Goal: Task Accomplishment & Management: Use online tool/utility

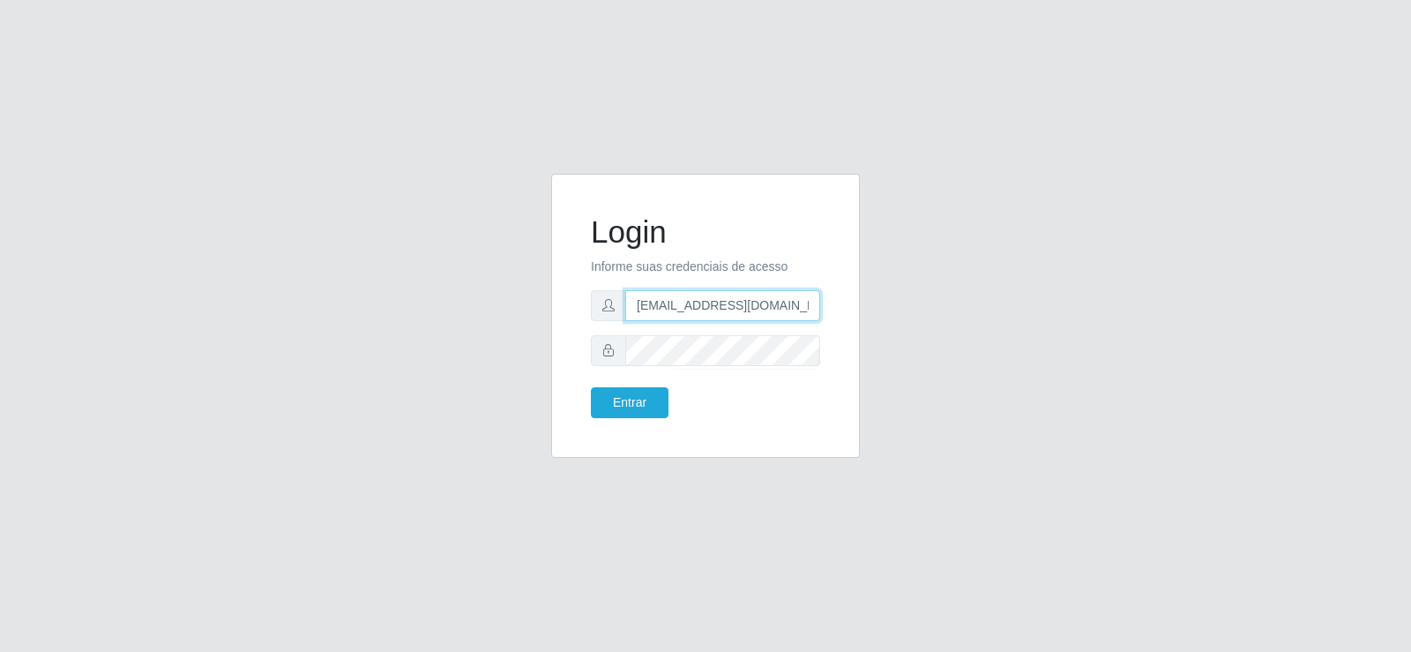
drag, startPoint x: 744, startPoint y: 305, endPoint x: 558, endPoint y: 280, distance: 187.7
click at [558, 280] on div "Login Informe suas credenciais de acesso [EMAIL_ADDRESS][DOMAIN_NAME] Entrar" at bounding box center [705, 316] width 309 height 284
type input "[EMAIL_ADDRESS][DOMAIN_NAME]"
drag, startPoint x: 676, startPoint y: 315, endPoint x: 451, endPoint y: 321, distance: 225.8
click at [451, 321] on div "Login Informe suas credenciais de acesso [EMAIL_ADDRESS][DOMAIN_NAME] Entrar" at bounding box center [705, 326] width 1005 height 305
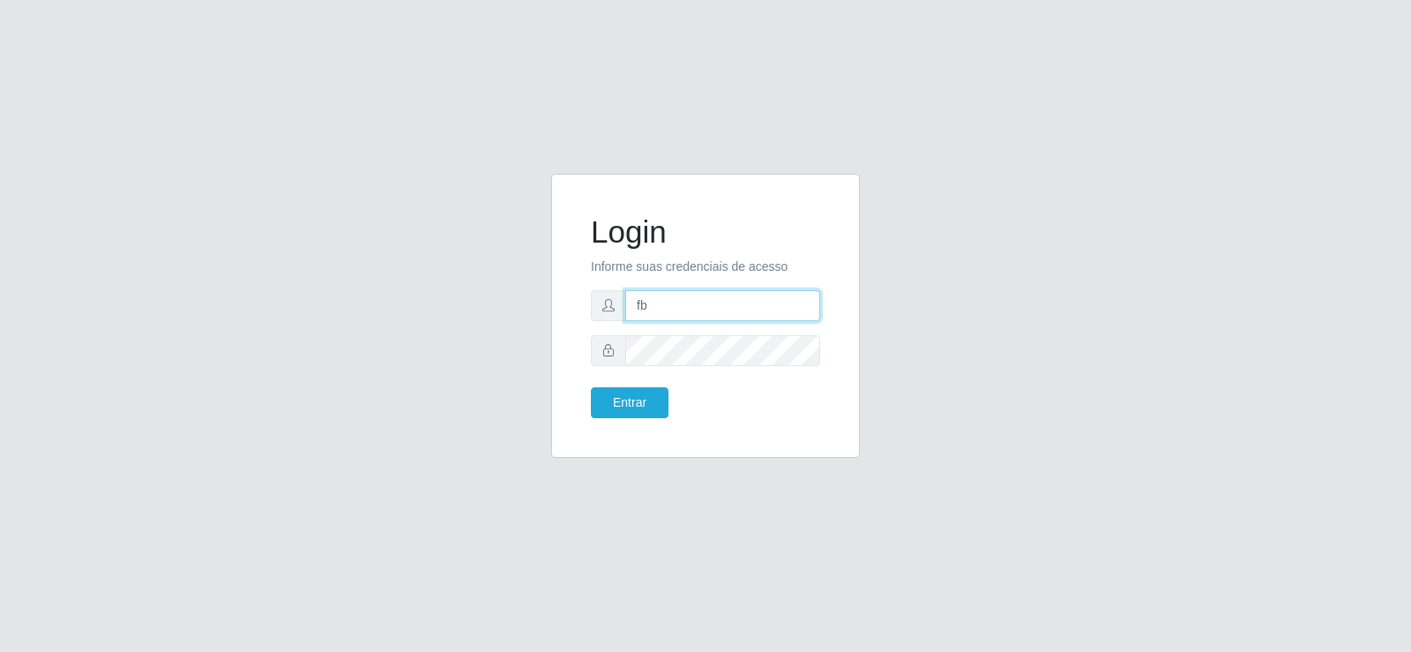
type input "[EMAIL_ADDRESS][DOMAIN_NAME]"
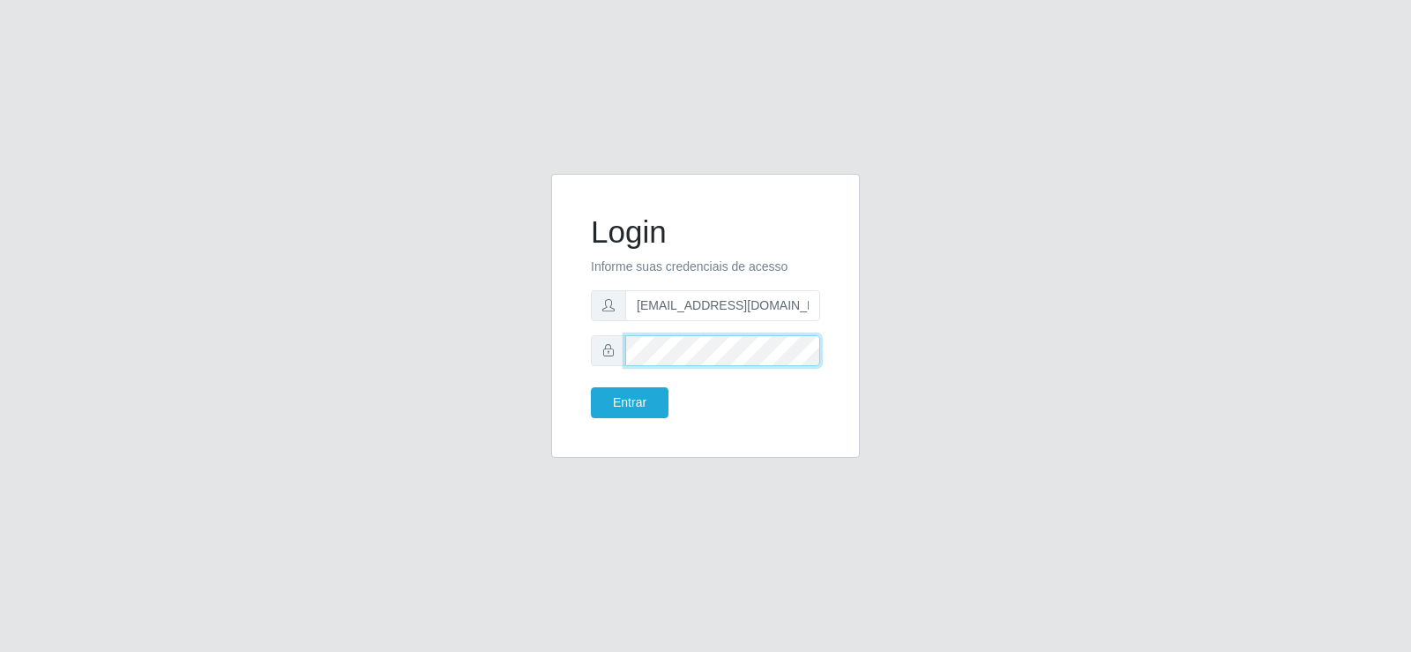
click at [493, 352] on div "Login Informe suas credenciais de acesso [EMAIL_ADDRESS][DOMAIN_NAME] Entrar" at bounding box center [705, 326] width 1005 height 305
click at [635, 397] on button "Entrar" at bounding box center [630, 402] width 78 height 31
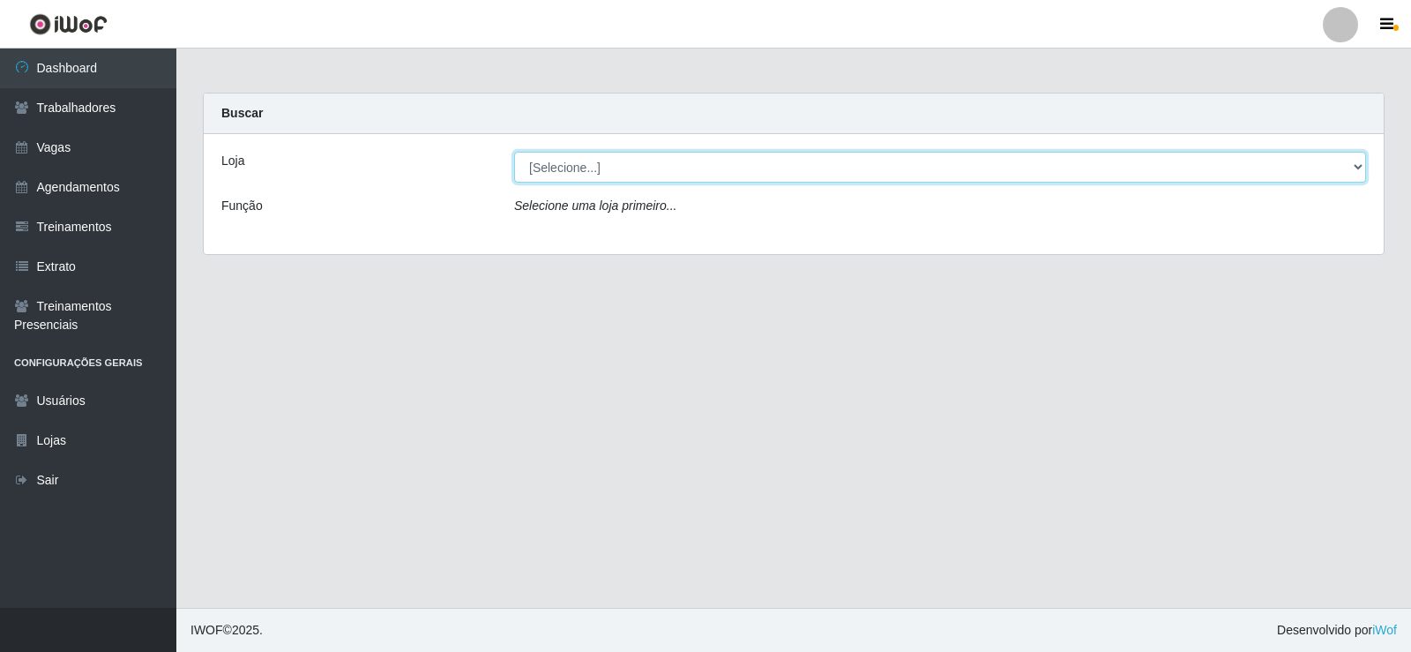
click at [735, 158] on select "[Selecione...] Supermercado Tadeu - [GEOGRAPHIC_DATA]" at bounding box center [940, 167] width 852 height 31
click at [514, 152] on select "[Selecione...] Supermercado Tadeu - [GEOGRAPHIC_DATA]" at bounding box center [940, 167] width 852 height 31
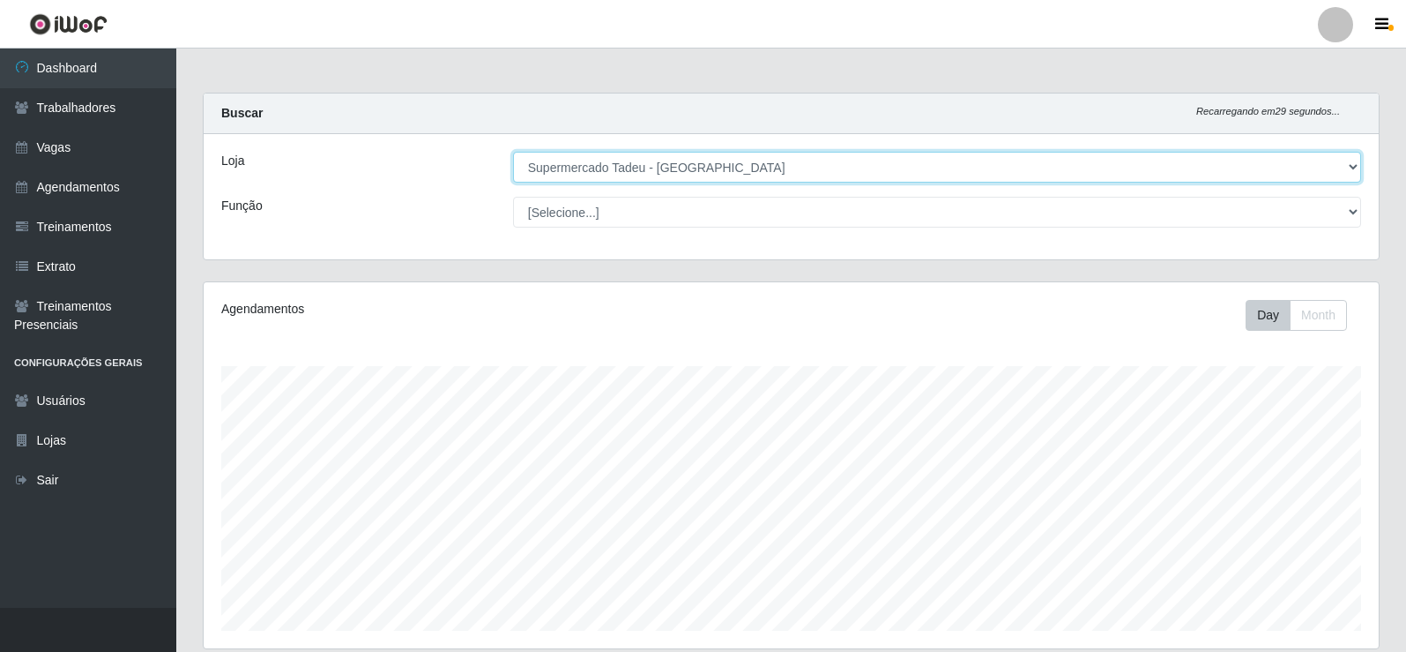
drag, startPoint x: 630, startPoint y: 164, endPoint x: 630, endPoint y: 179, distance: 15.0
click at [630, 163] on select "[Selecione...] Supermercado Tadeu - [GEOGRAPHIC_DATA]" at bounding box center [937, 167] width 848 height 31
click at [514, 152] on select "[Selecione...] Supermercado Tadeu - [GEOGRAPHIC_DATA]" at bounding box center [937, 167] width 848 height 31
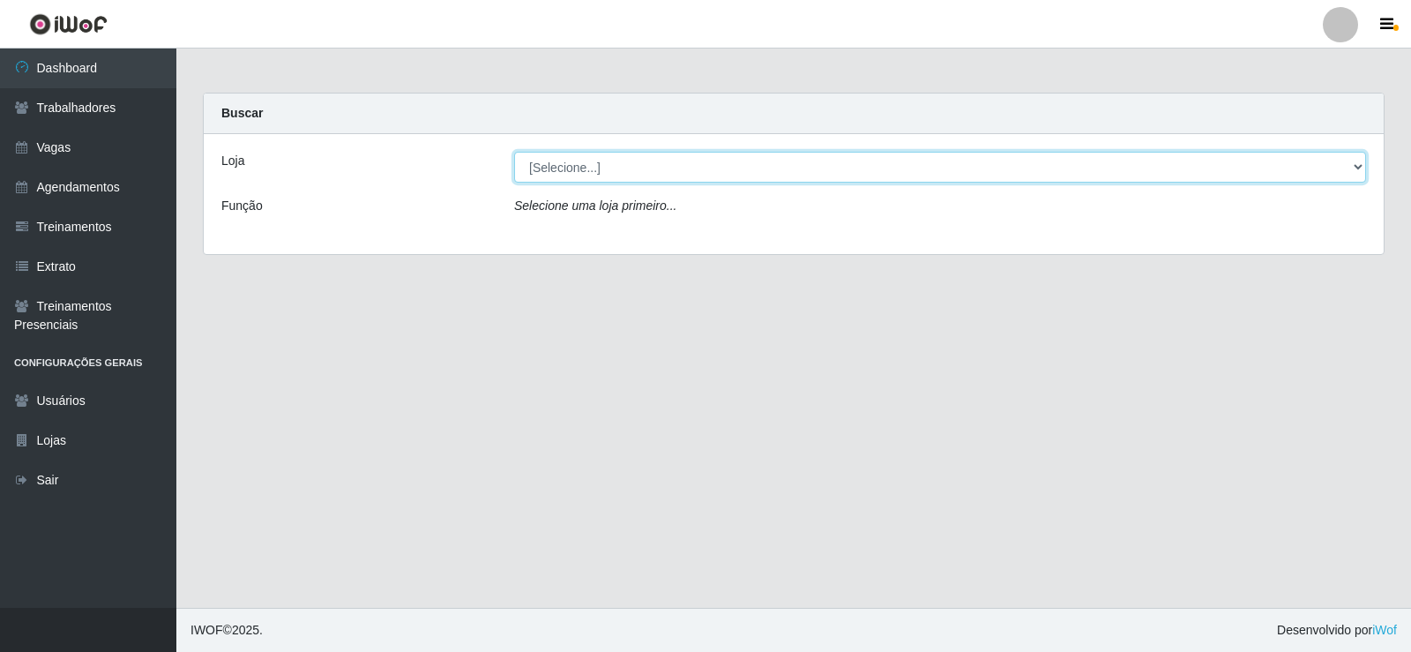
click at [639, 182] on select "[Selecione...] Supermercado Tadeu - [GEOGRAPHIC_DATA]" at bounding box center [940, 167] width 852 height 31
select select "195"
click at [514, 152] on select "[Selecione...] Supermercado Tadeu - [GEOGRAPHIC_DATA]" at bounding box center [940, 167] width 852 height 31
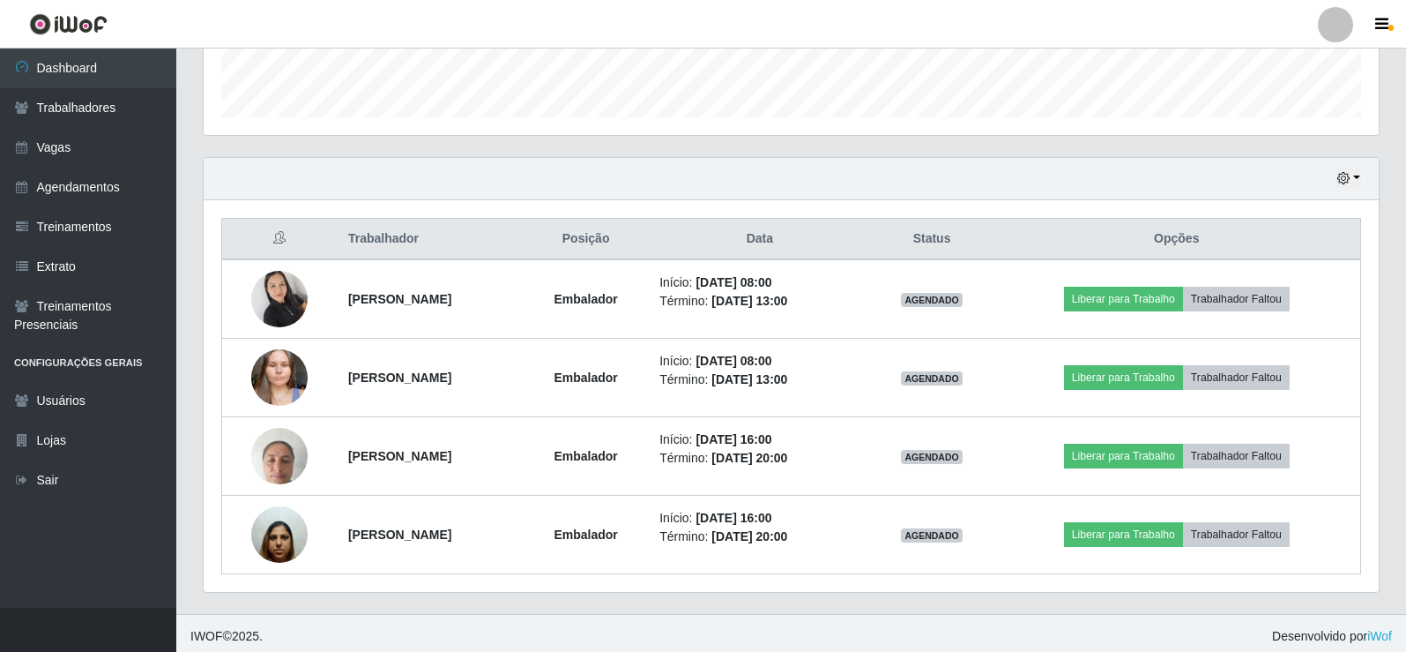
scroll to position [519, 0]
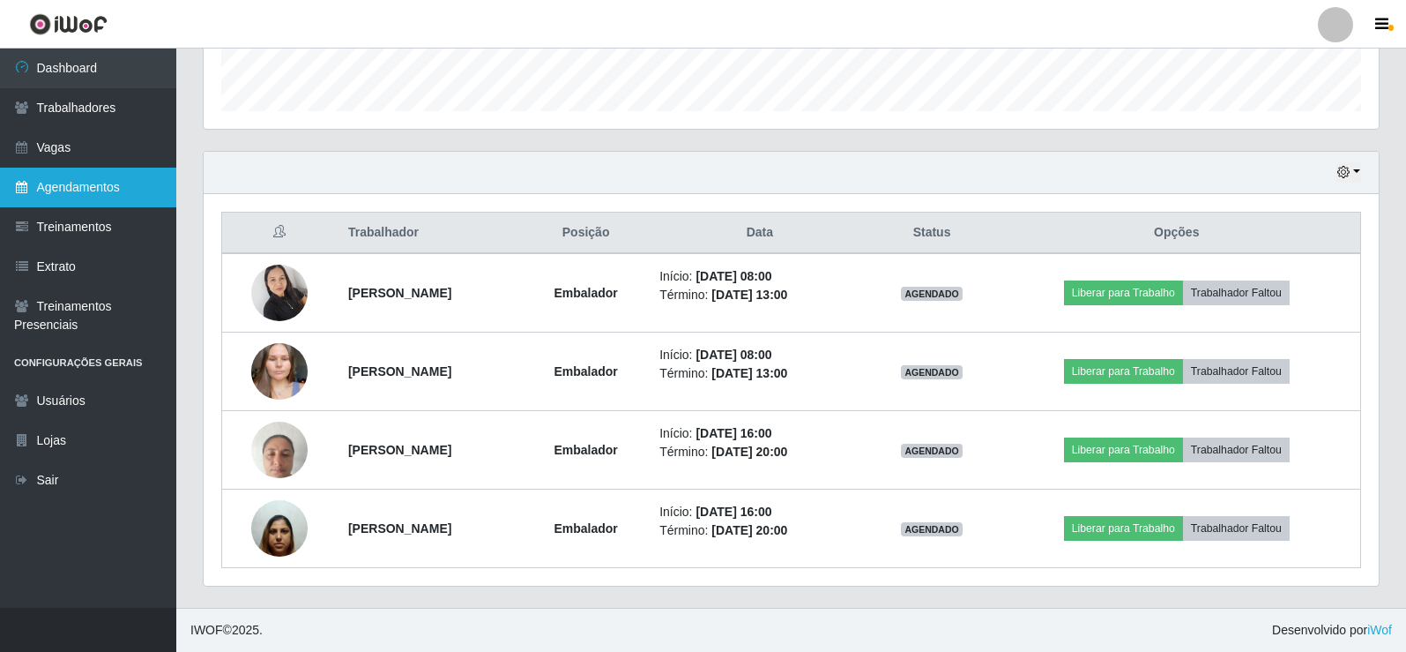
click at [82, 177] on link "Agendamentos" at bounding box center [88, 188] width 176 height 40
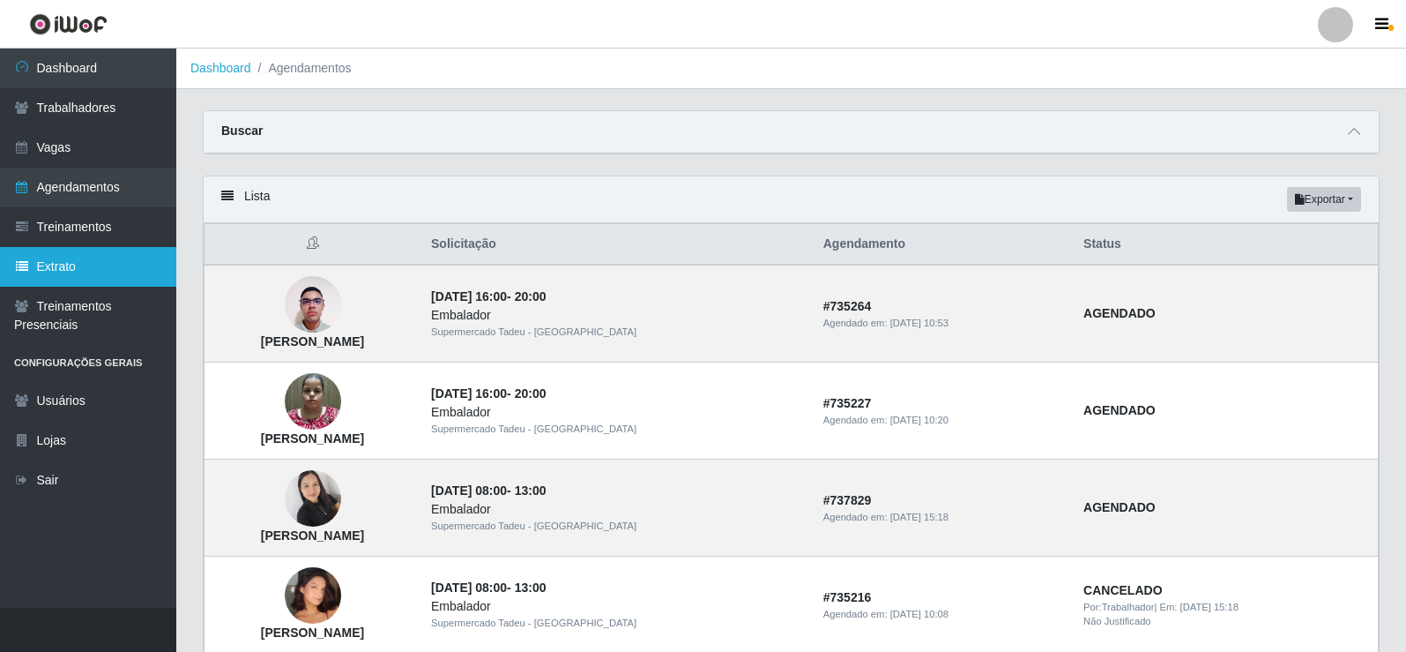
click at [125, 272] on link "Extrato" at bounding box center [88, 267] width 176 height 40
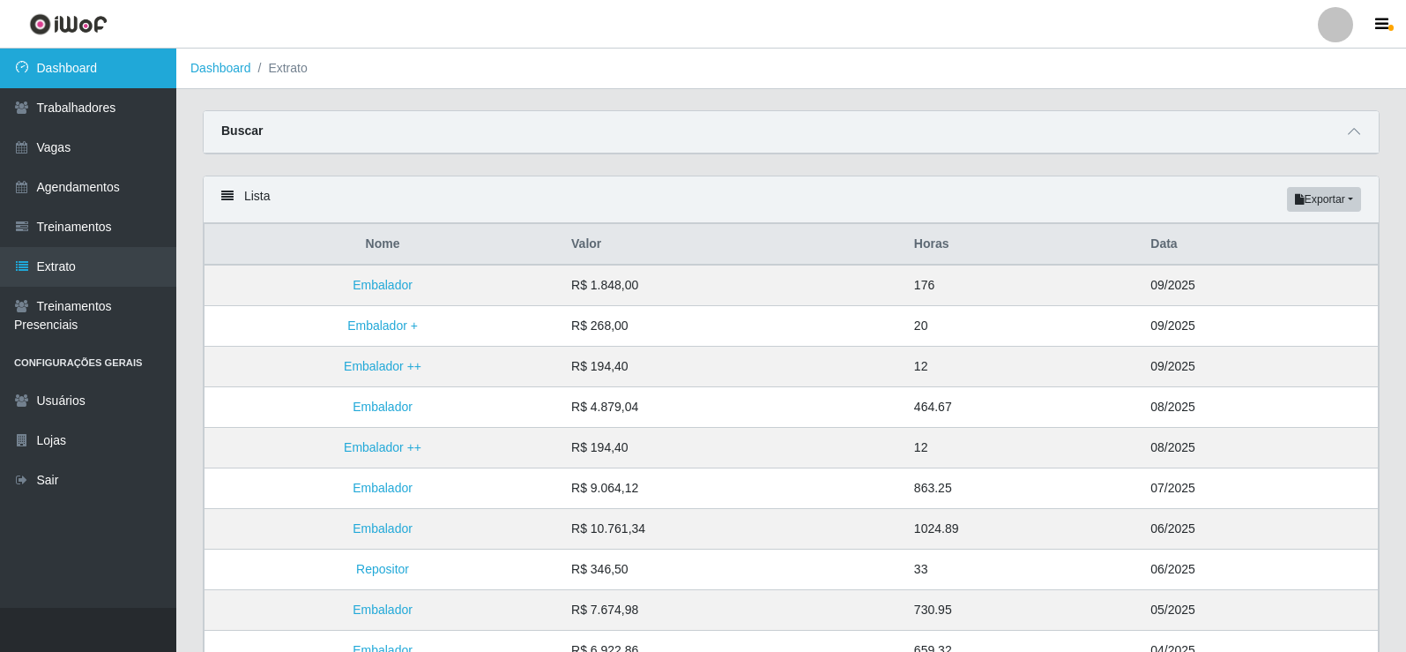
click at [137, 49] on link "Dashboard" at bounding box center [88, 68] width 176 height 40
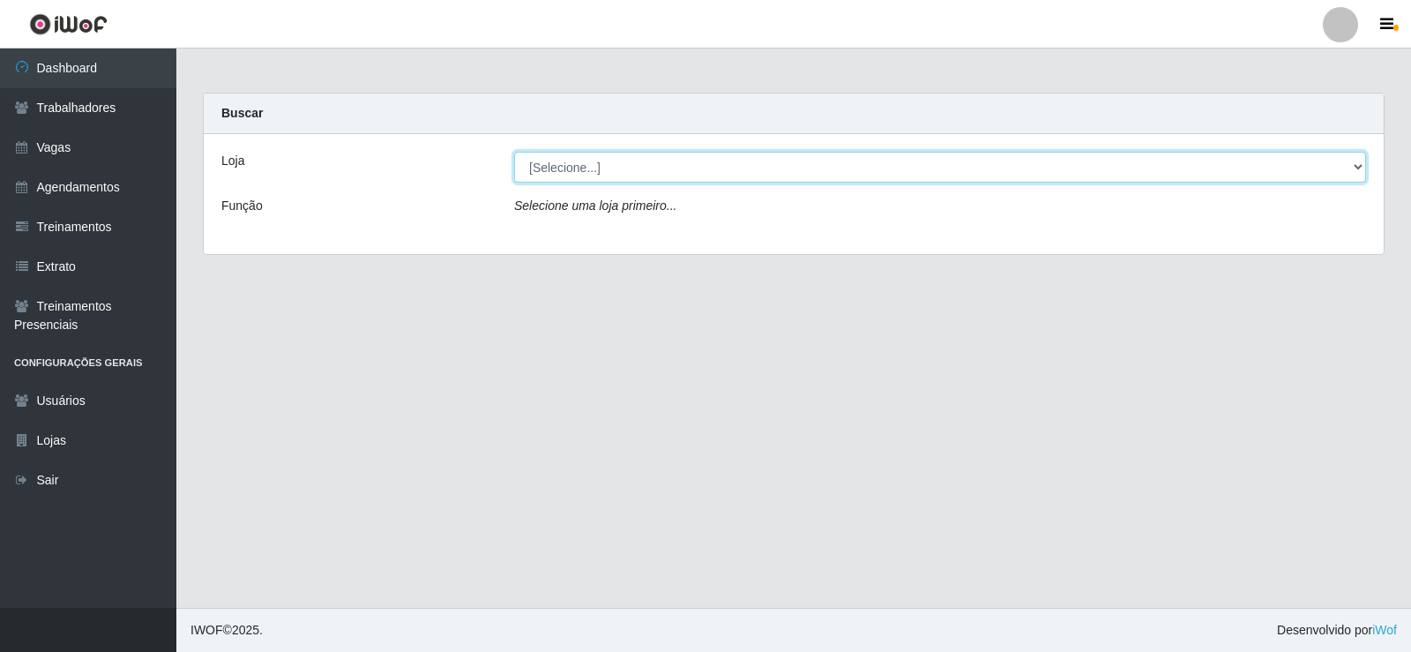
click at [570, 170] on select "[Selecione...] Supermercado Tadeu - [GEOGRAPHIC_DATA]" at bounding box center [940, 167] width 852 height 31
select select "195"
click at [514, 152] on select "[Selecione...] Supermercado Tadeu - [GEOGRAPHIC_DATA]" at bounding box center [940, 167] width 852 height 31
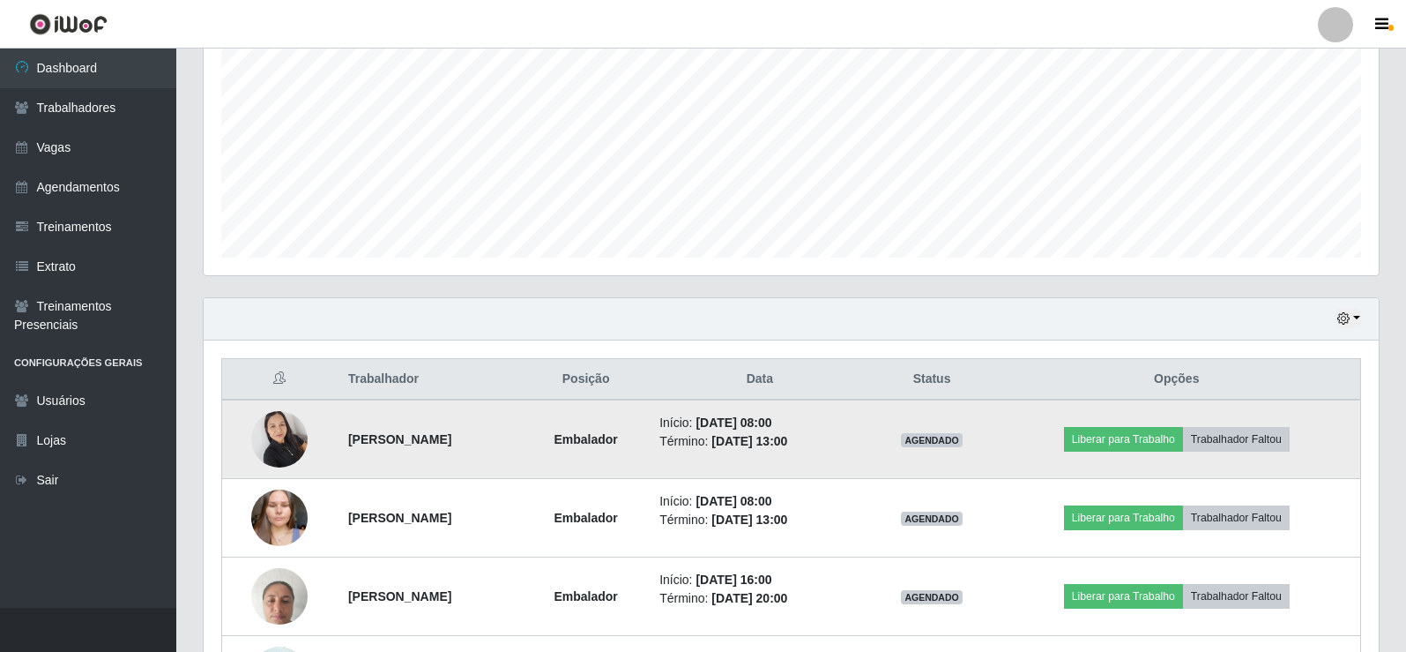
scroll to position [519, 0]
